Goal: Information Seeking & Learning: Learn about a topic

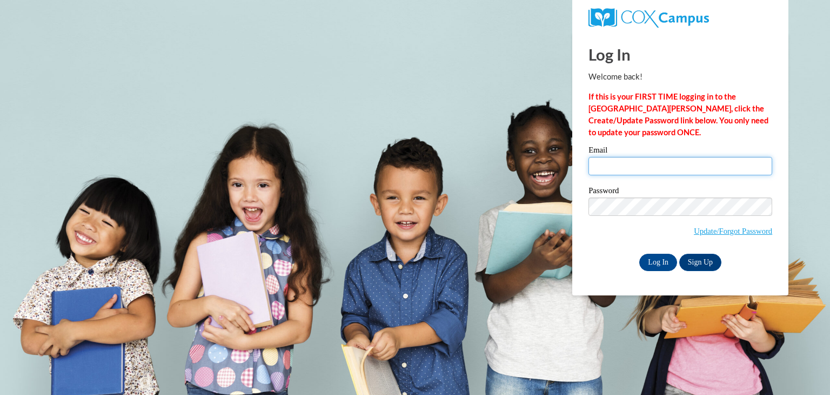
click at [660, 158] on input "Email" at bounding box center [681, 166] width 184 height 18
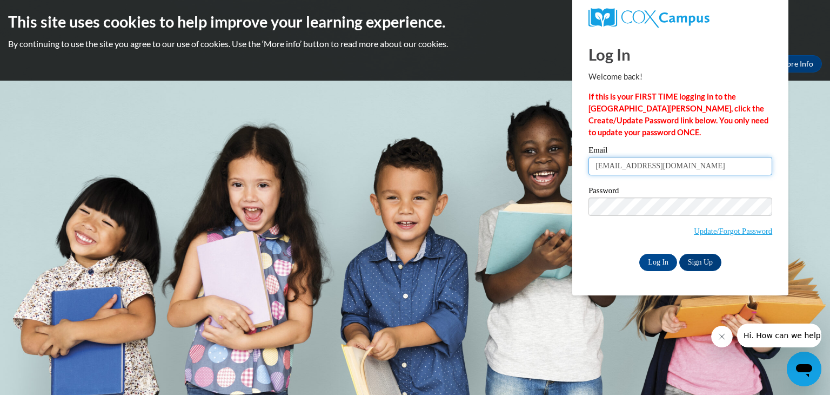
type input "jarodwhitmore2@gmail.com"
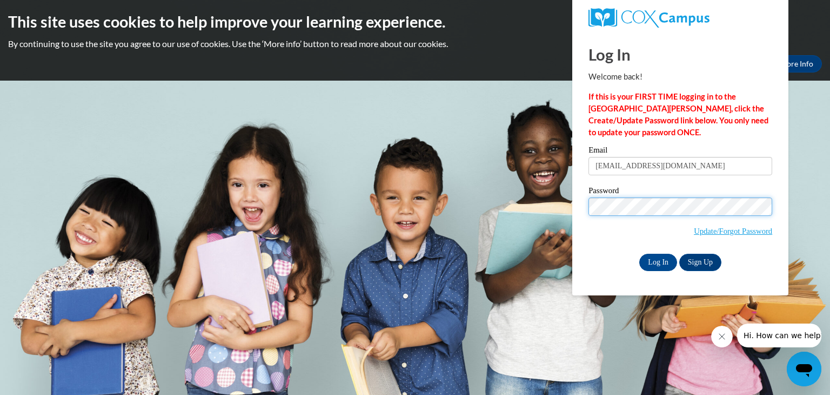
click at [639, 253] on input "Log In" at bounding box center [658, 261] width 38 height 17
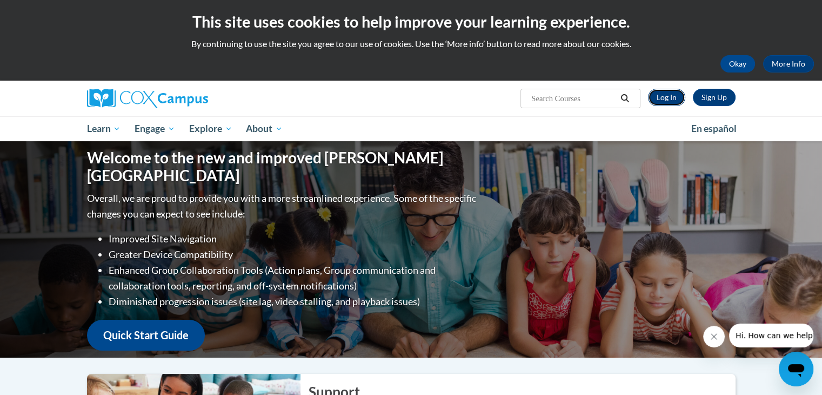
click at [663, 93] on link "Log In" at bounding box center [666, 97] width 37 height 17
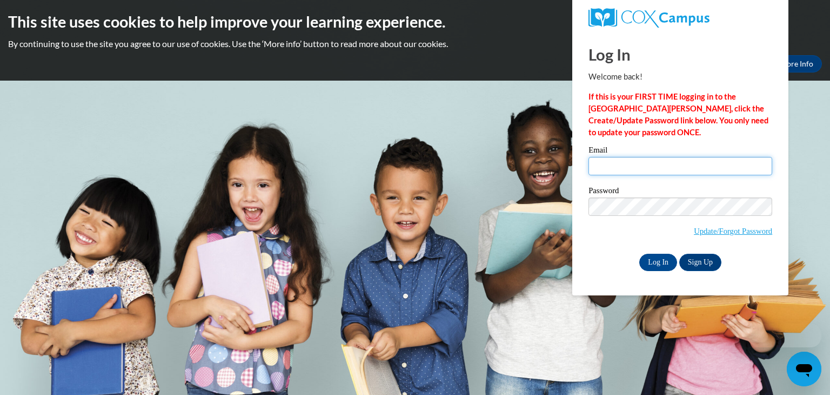
click at [616, 166] on input "Email" at bounding box center [681, 166] width 184 height 18
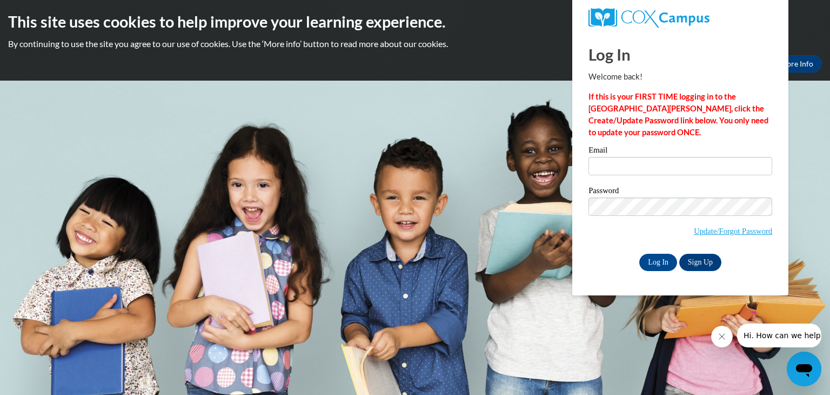
click at [620, 238] on span "Update/Forgot Password" at bounding box center [681, 219] width 184 height 45
click at [670, 166] on input "Email" at bounding box center [681, 166] width 184 height 18
type input "[EMAIL_ADDRESS][DOMAIN_NAME]"
click at [639, 253] on input "Log In" at bounding box center [658, 261] width 38 height 17
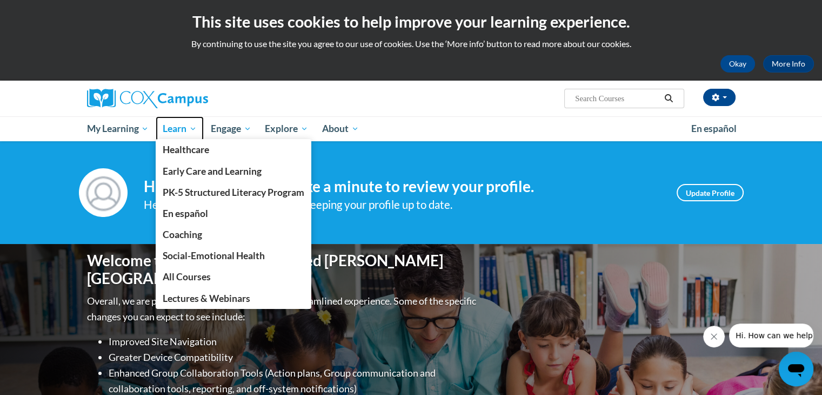
click at [173, 127] on span "Learn" at bounding box center [180, 128] width 34 height 13
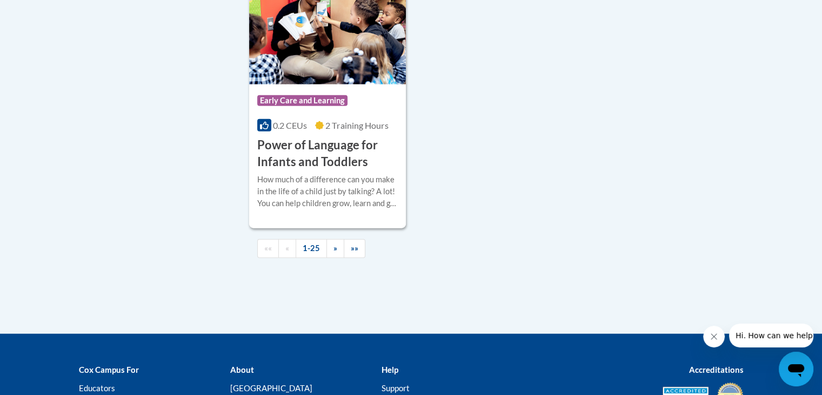
scroll to position [2619, 0]
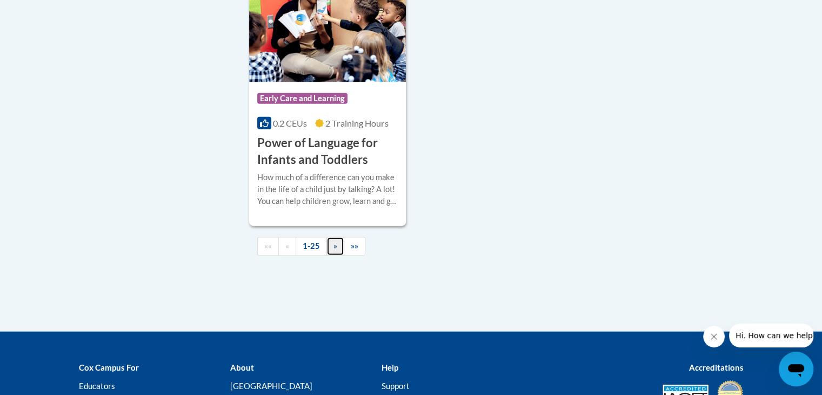
click at [339, 256] on link "»" at bounding box center [335, 246] width 18 height 19
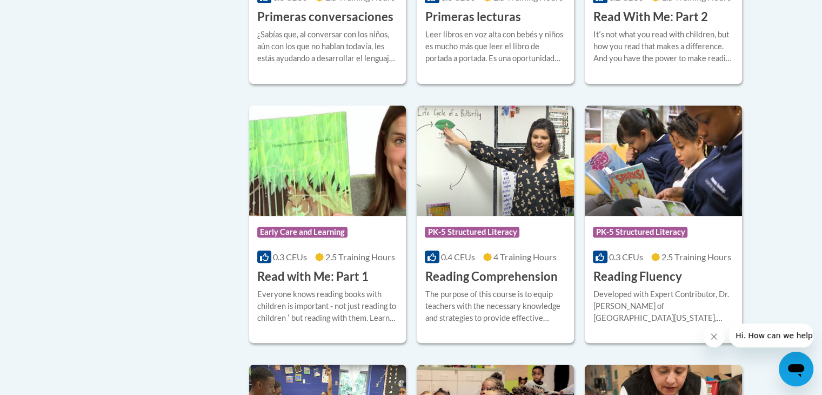
scroll to position [441, 0]
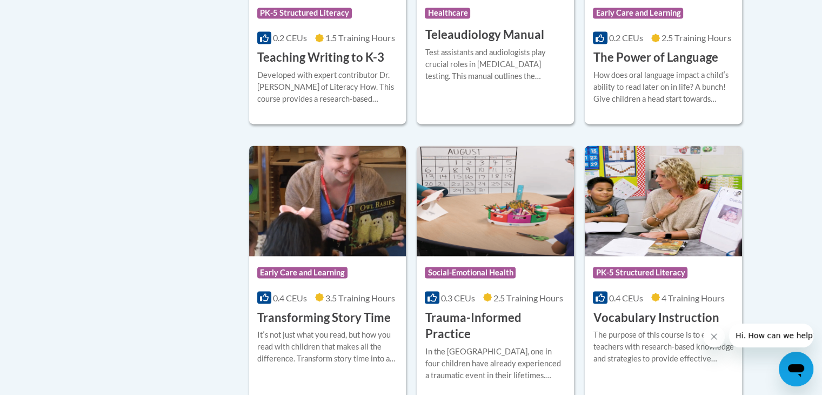
scroll to position [1859, 0]
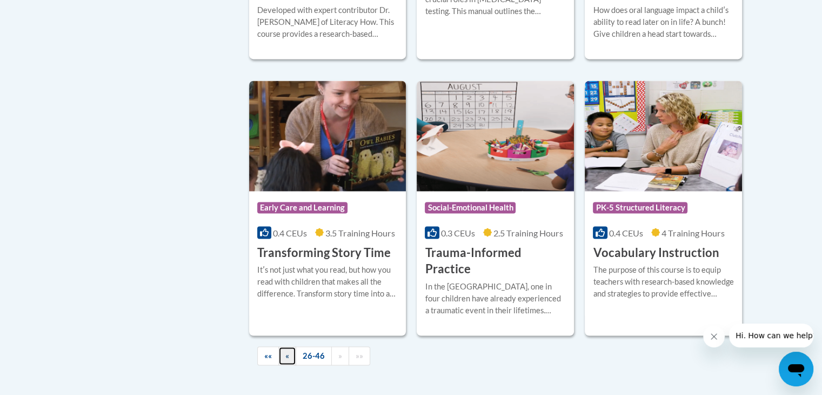
click at [291, 346] on link "«" at bounding box center [287, 355] width 18 height 19
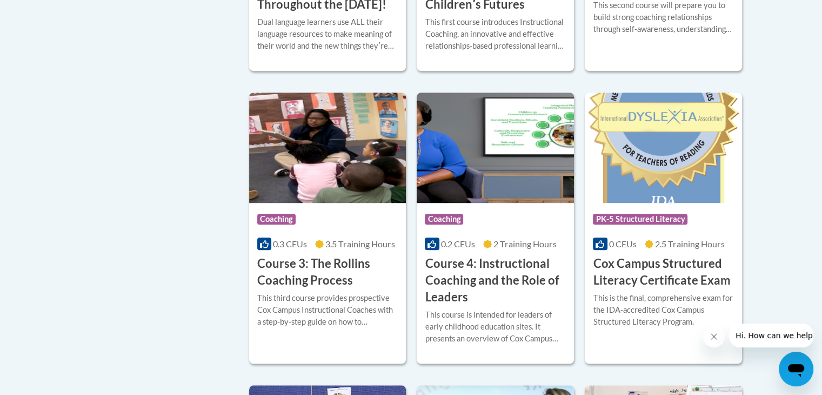
scroll to position [813, 0]
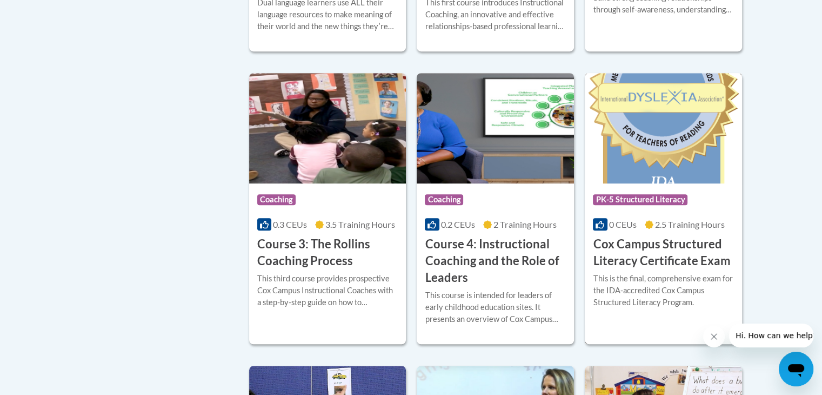
click at [620, 262] on h3 "Cox Campus Structured Literacy Certificate Exam" at bounding box center [663, 253] width 141 height 34
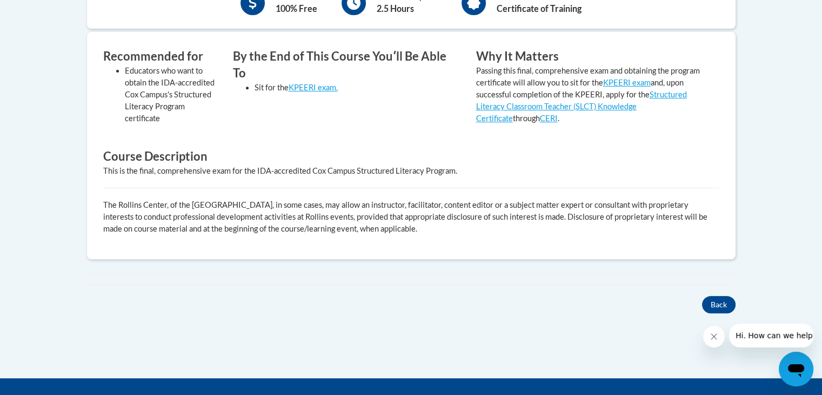
scroll to position [427, 0]
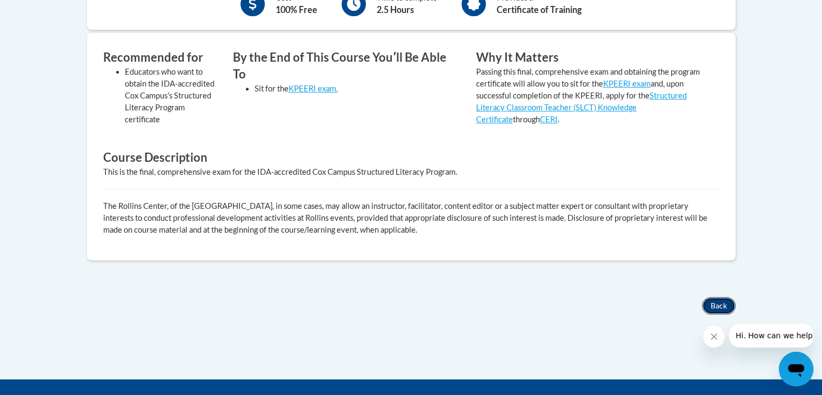
click at [711, 304] on button "Back" at bounding box center [719, 305] width 34 height 17
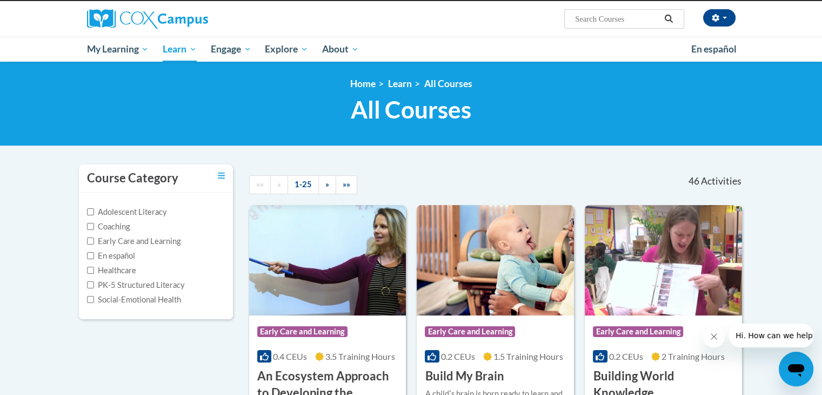
scroll to position [64, 0]
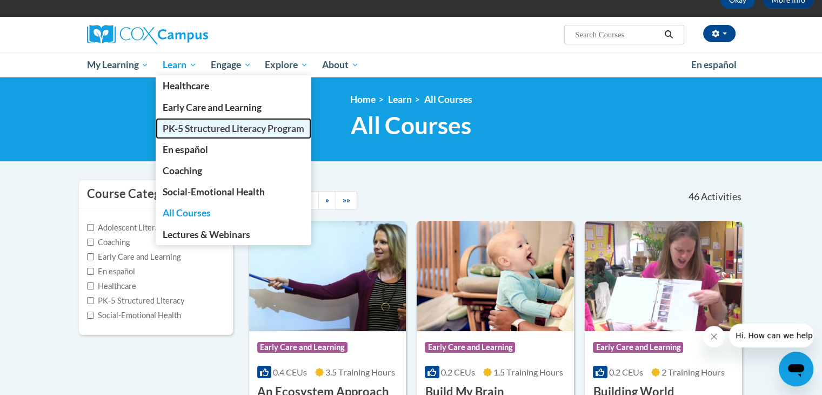
click at [195, 135] on link "PK-5 Structured Literacy Program" at bounding box center [234, 128] width 156 height 21
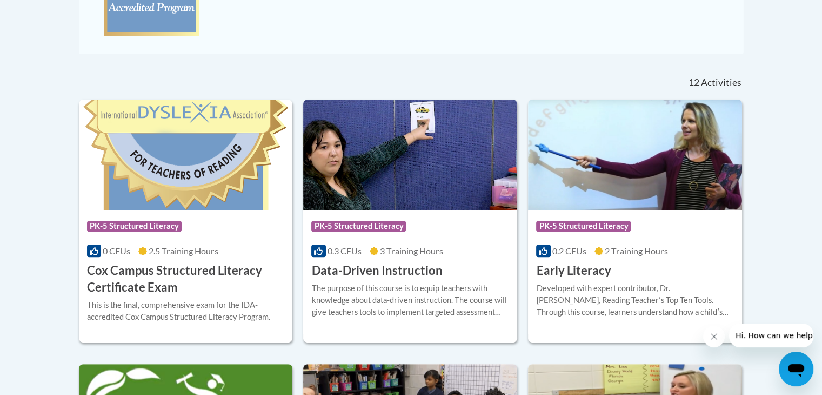
scroll to position [393, 0]
click at [388, 270] on h3 "Data-Driven Instruction" at bounding box center [376, 270] width 131 height 17
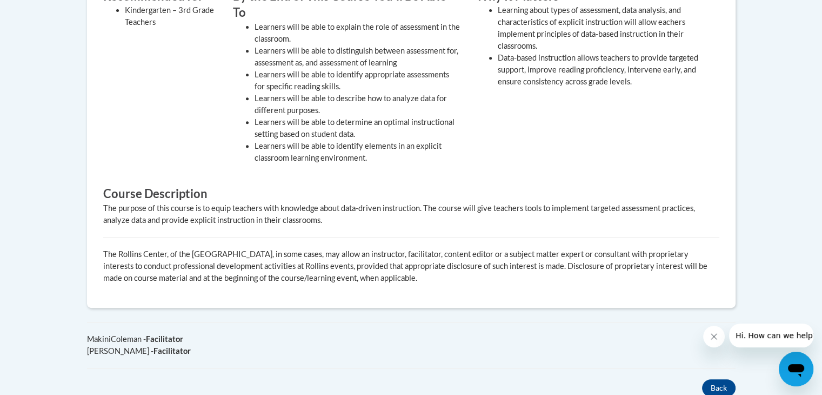
scroll to position [576, 0]
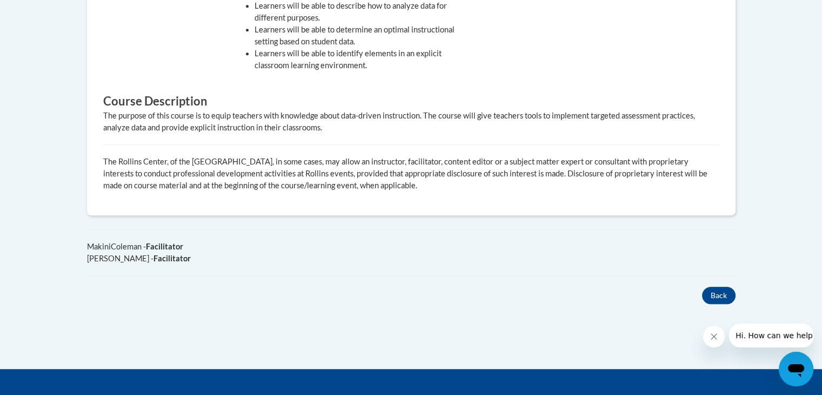
click at [716, 332] on icon "Close message from company" at bounding box center [714, 336] width 9 height 9
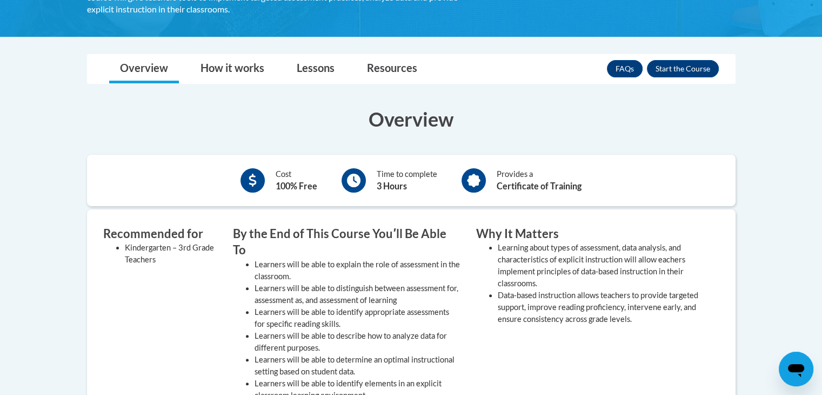
scroll to position [245, 0]
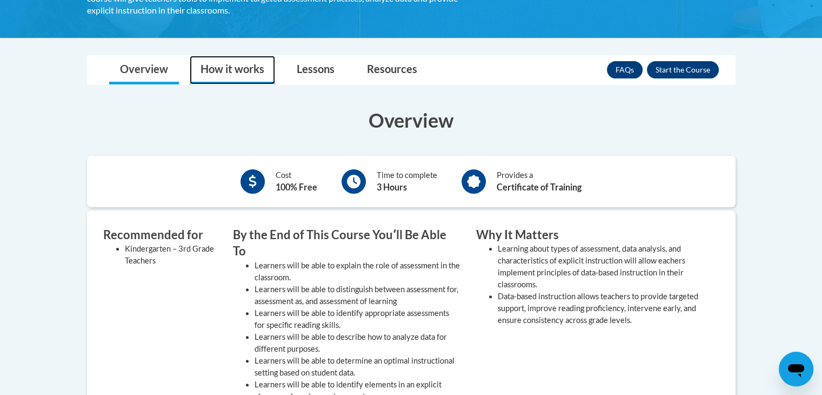
click at [248, 69] on link "How it works" at bounding box center [232, 70] width 85 height 29
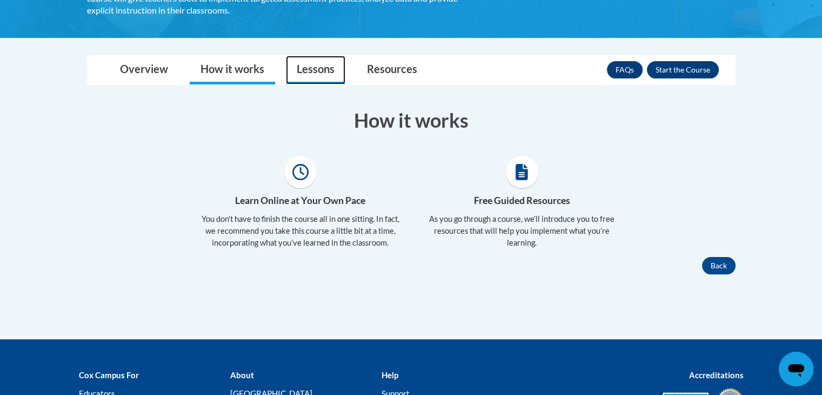
click at [329, 66] on link "Lessons" at bounding box center [315, 70] width 59 height 29
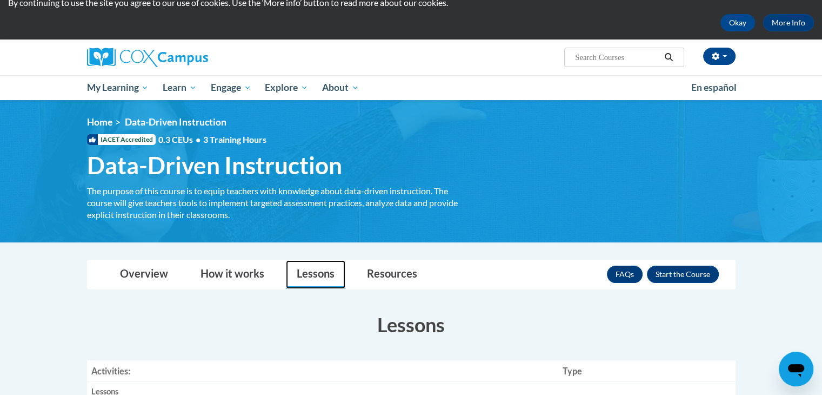
scroll to position [0, 0]
